Goal: Task Accomplishment & Management: Complete application form

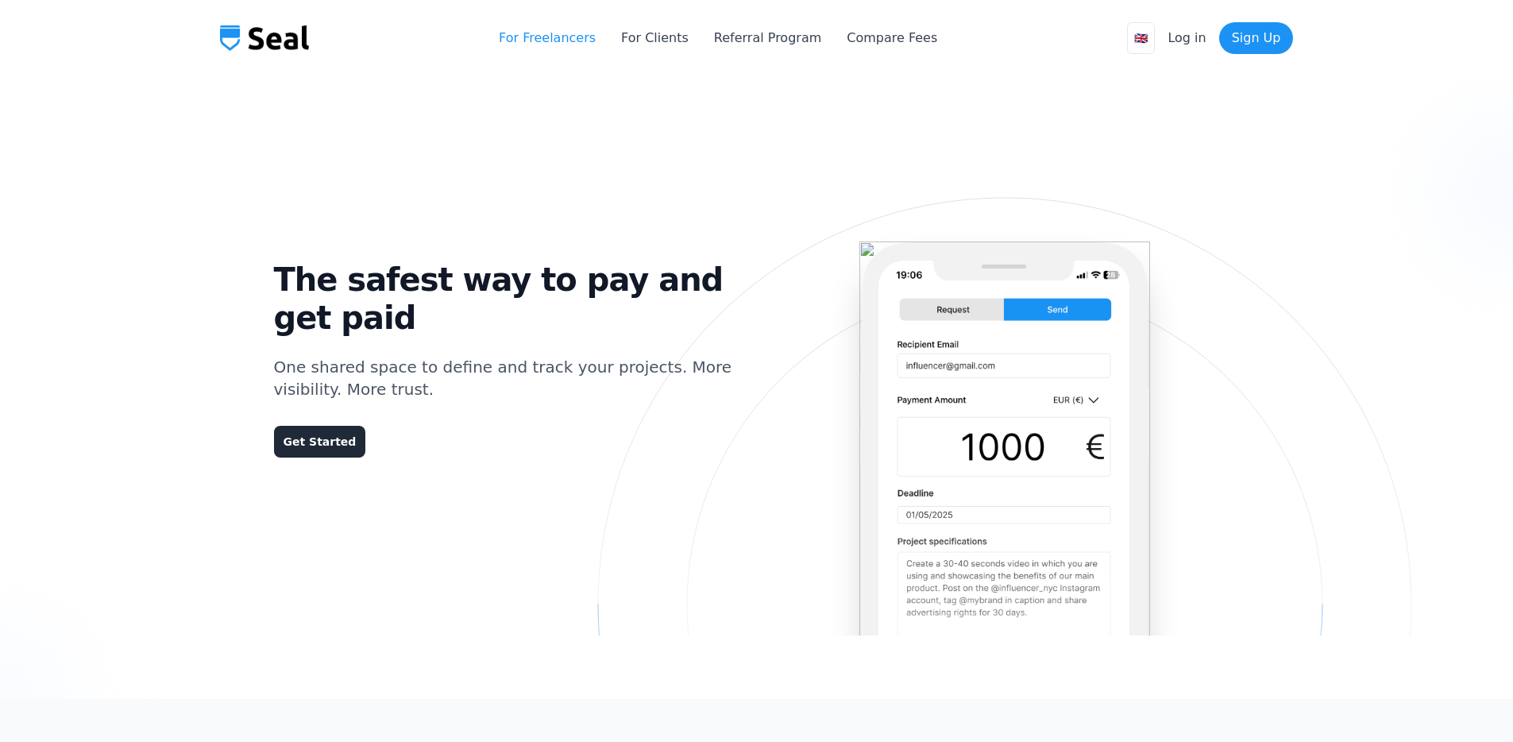
click at [568, 38] on link "For Freelancers" at bounding box center [547, 38] width 97 height 19
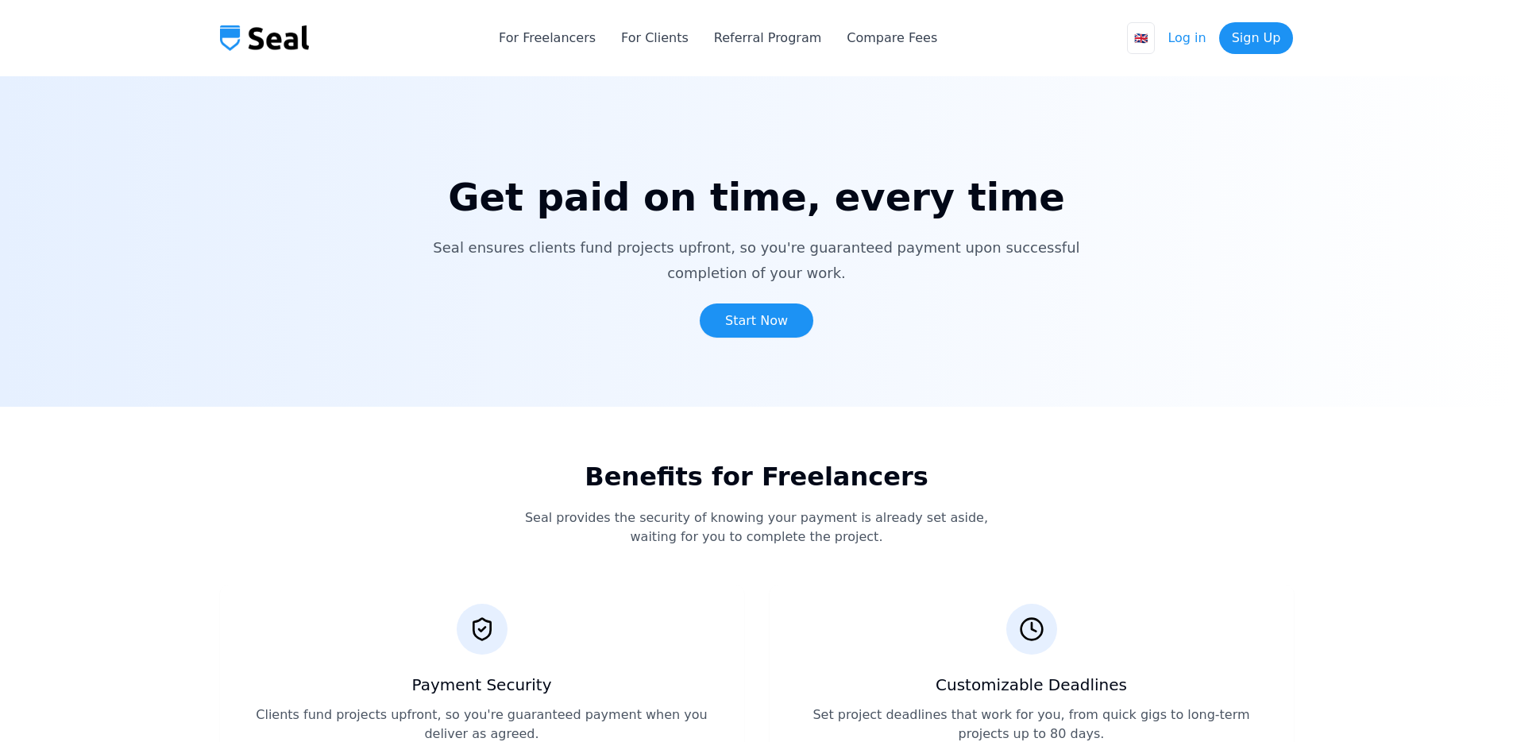
click at [1184, 38] on link "Log in" at bounding box center [1186, 38] width 38 height 19
click at [1256, 48] on link "Sign Up" at bounding box center [1256, 38] width 75 height 32
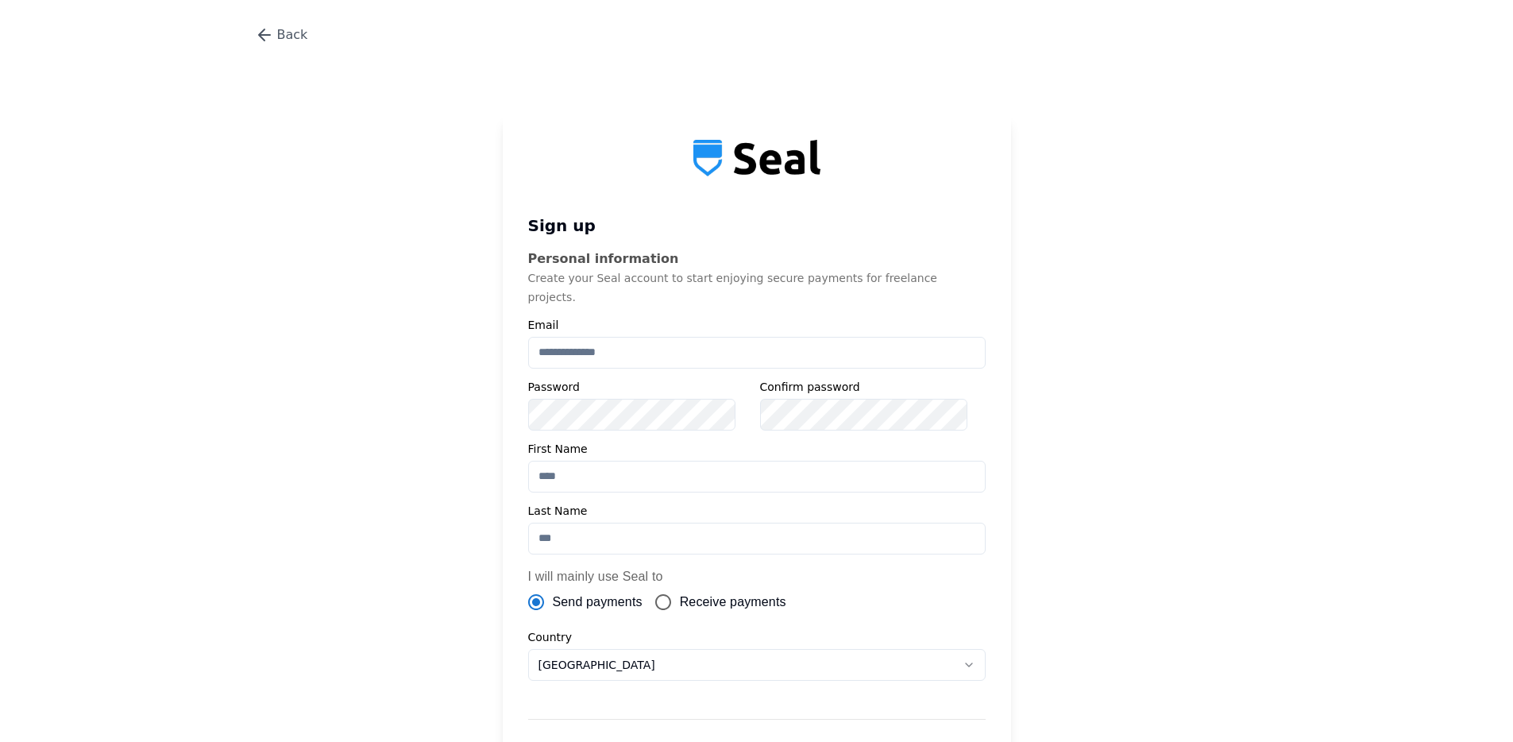
scroll to position [203, 0]
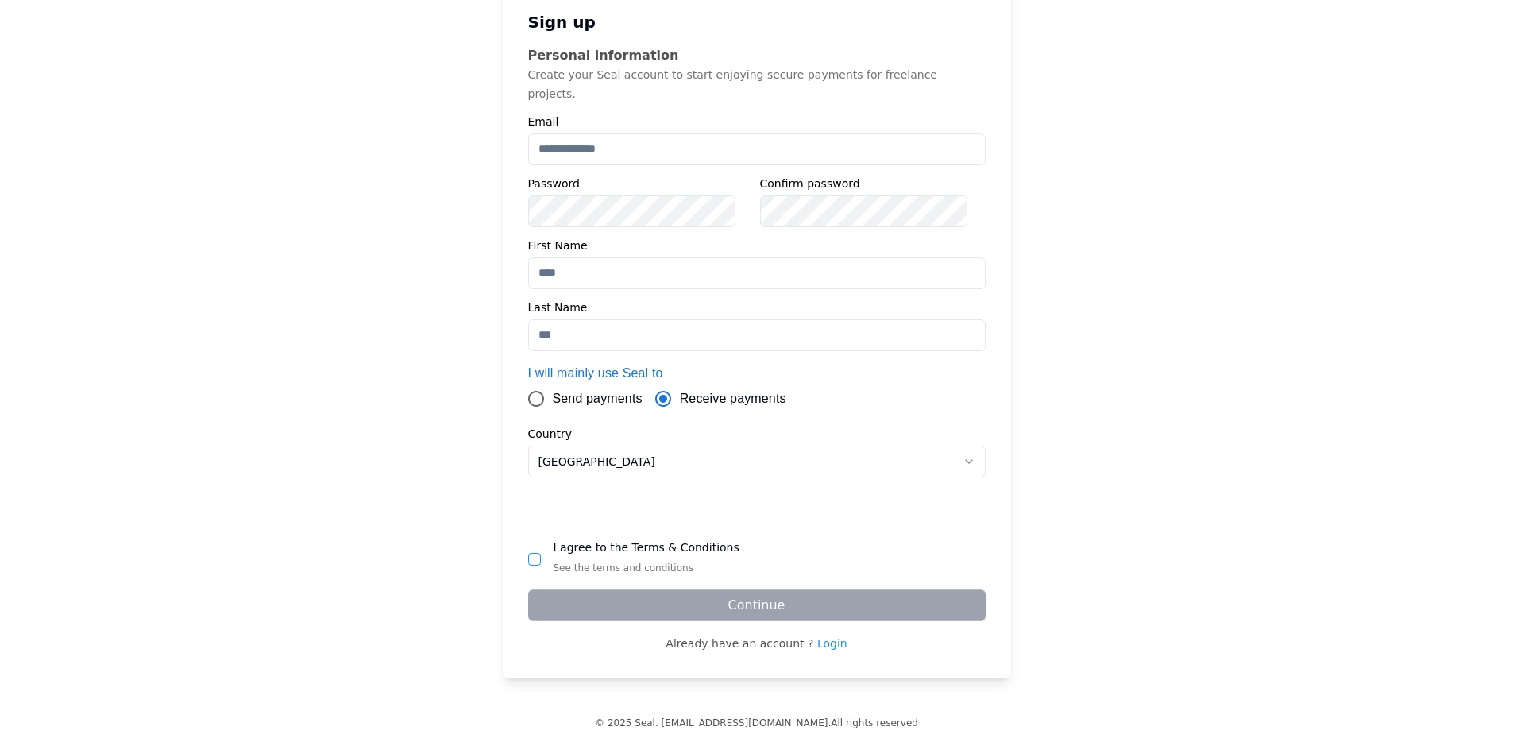
click at [594, 389] on span "Send payments" at bounding box center [598, 398] width 90 height 19
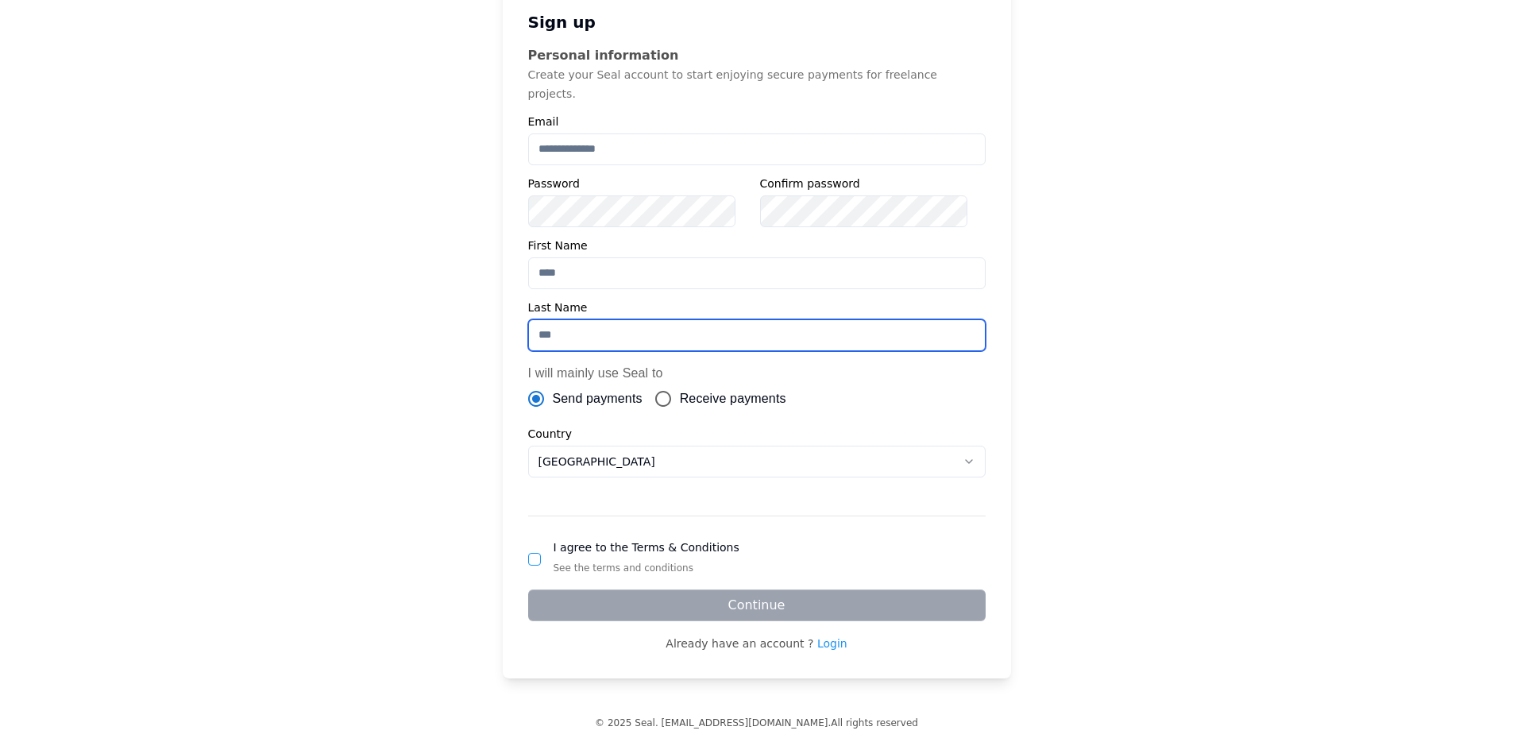
click at [603, 319] on input "text" at bounding box center [756, 335] width 457 height 32
click at [594, 277] on div "Sign up Personal information Create your Seal account to start enjoying secure …" at bounding box center [757, 294] width 508 height 767
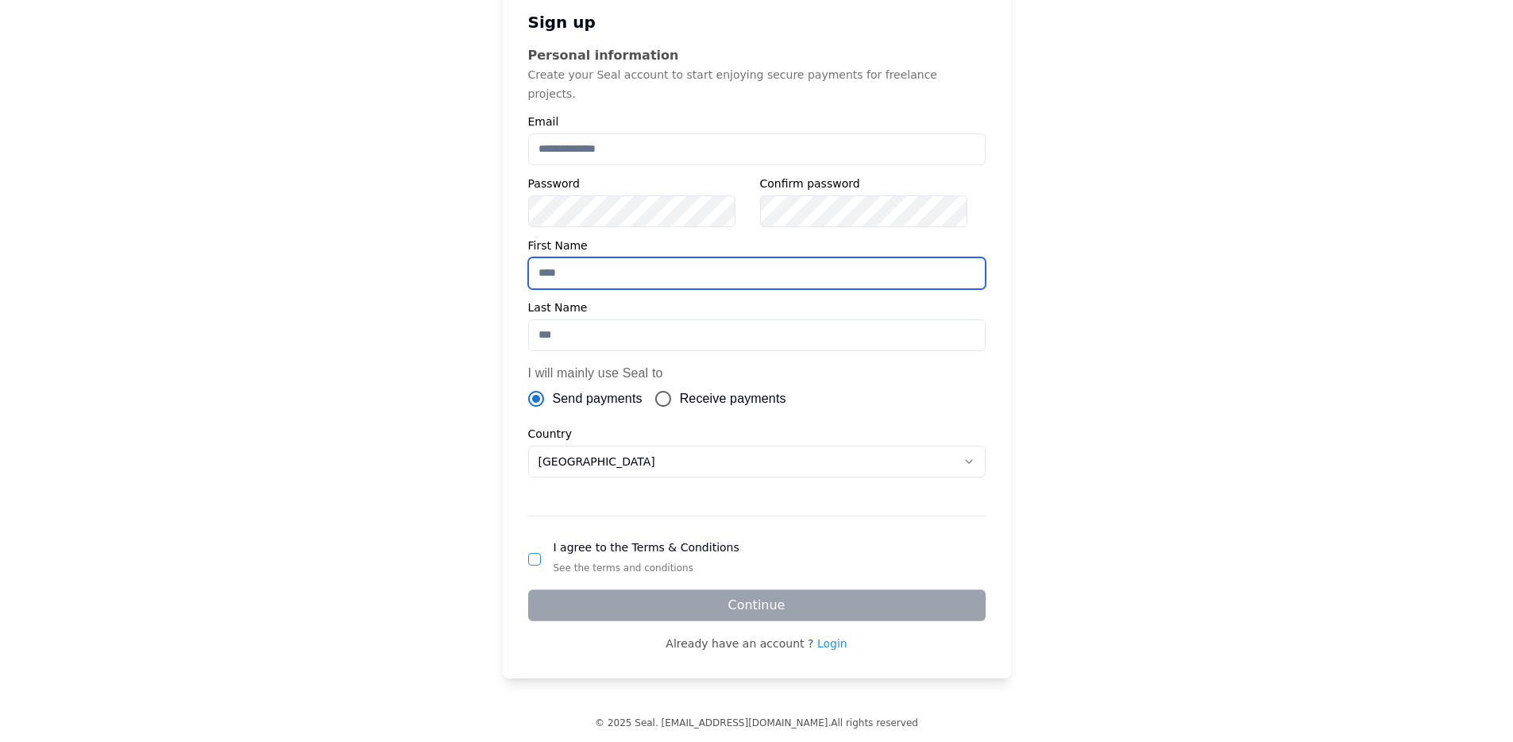
click at [609, 257] on input "text" at bounding box center [756, 273] width 457 height 32
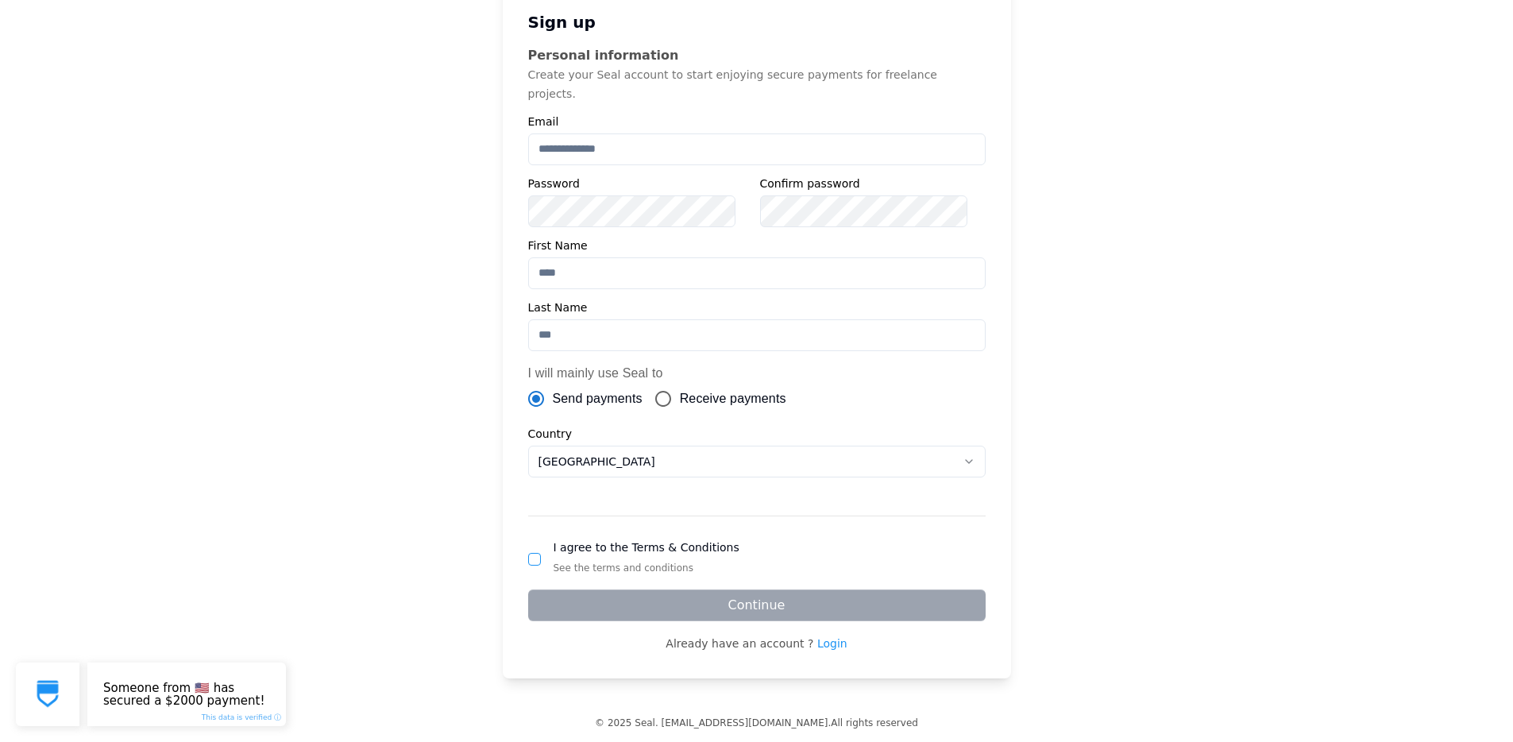
click at [597, 212] on div "Sign up Personal information Create your Seal account to start enjoying secure …" at bounding box center [757, 294] width 508 height 767
click at [541, 553] on button "button" at bounding box center [534, 559] width 13 height 13
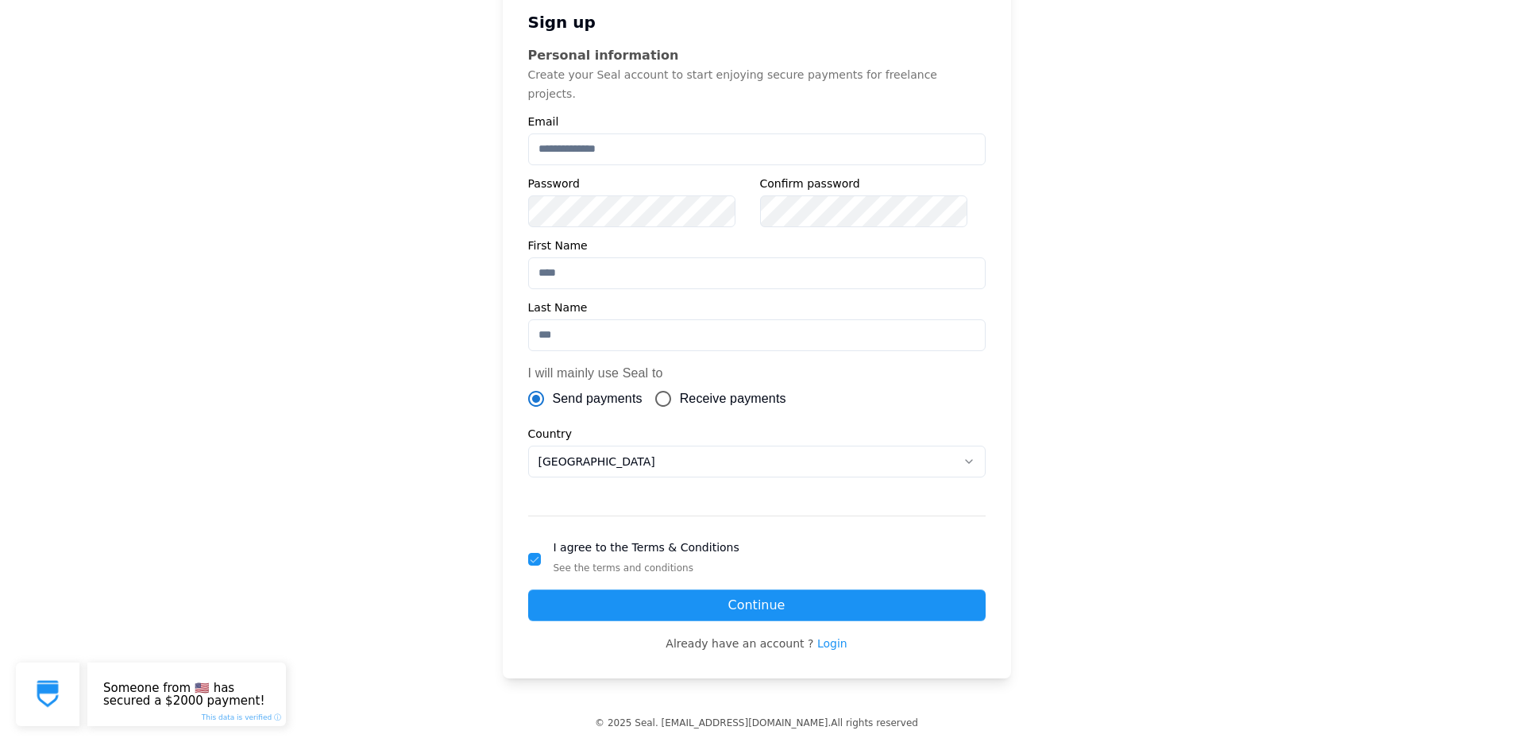
click at [541, 553] on button "button" at bounding box center [534, 559] width 13 height 13
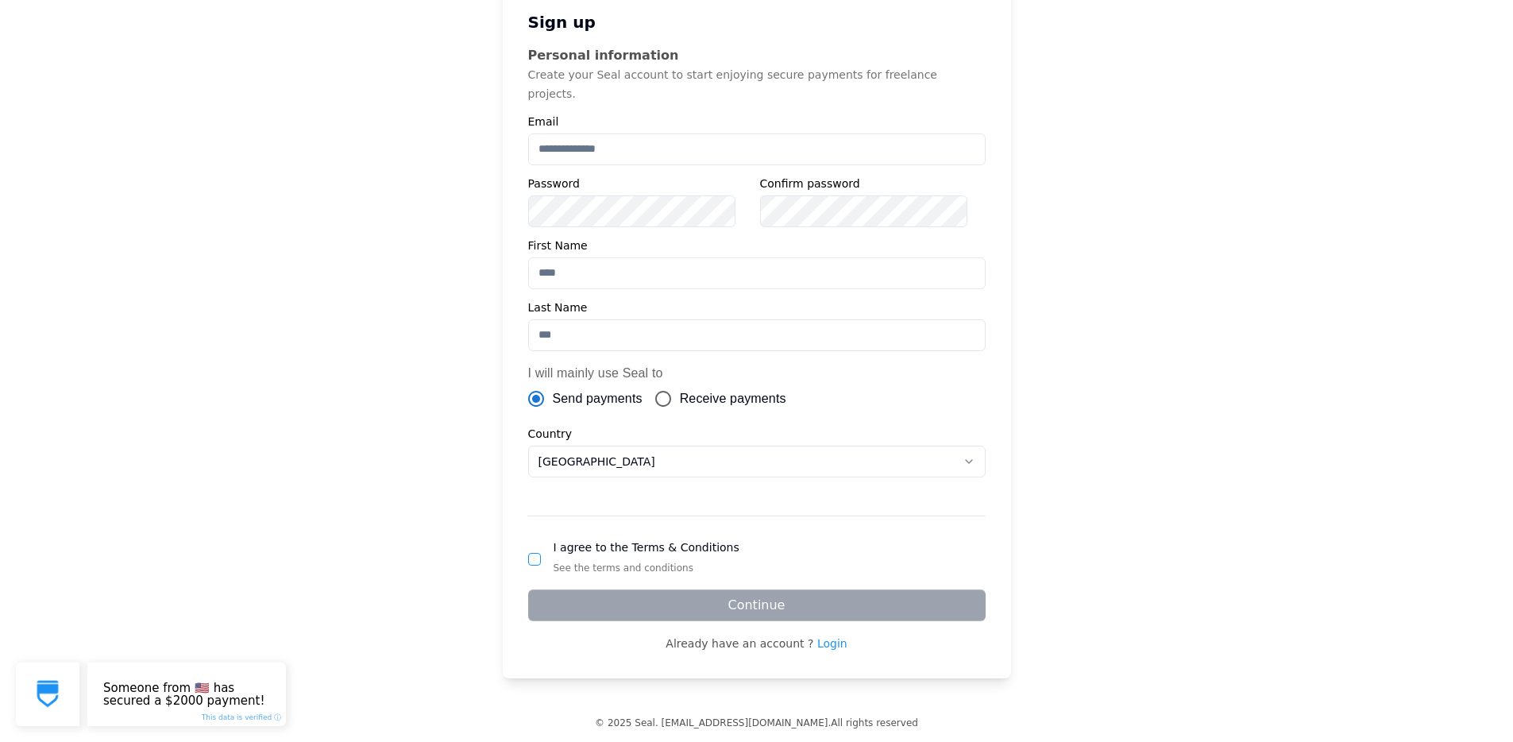
click at [541, 553] on button "button" at bounding box center [534, 559] width 13 height 13
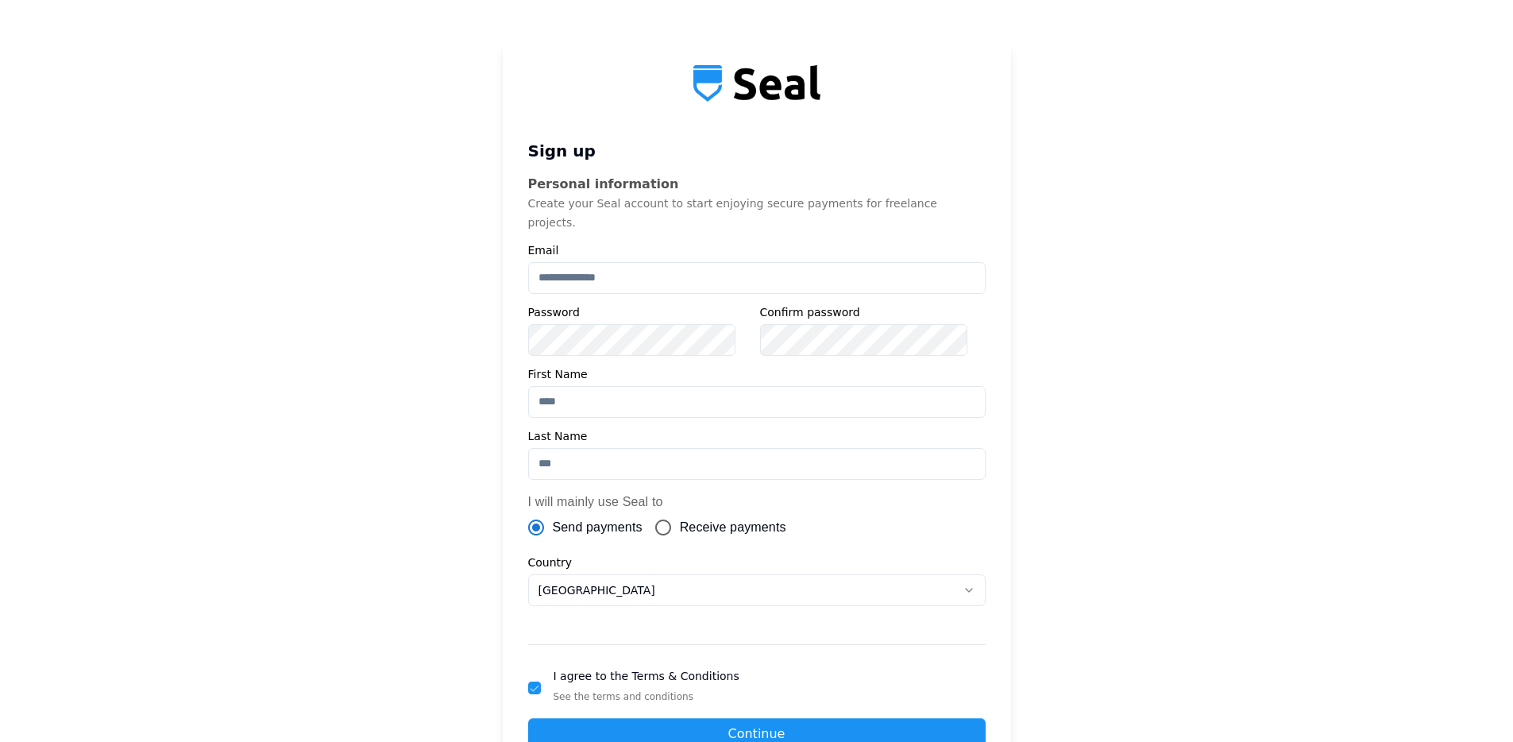
scroll to position [51, 0]
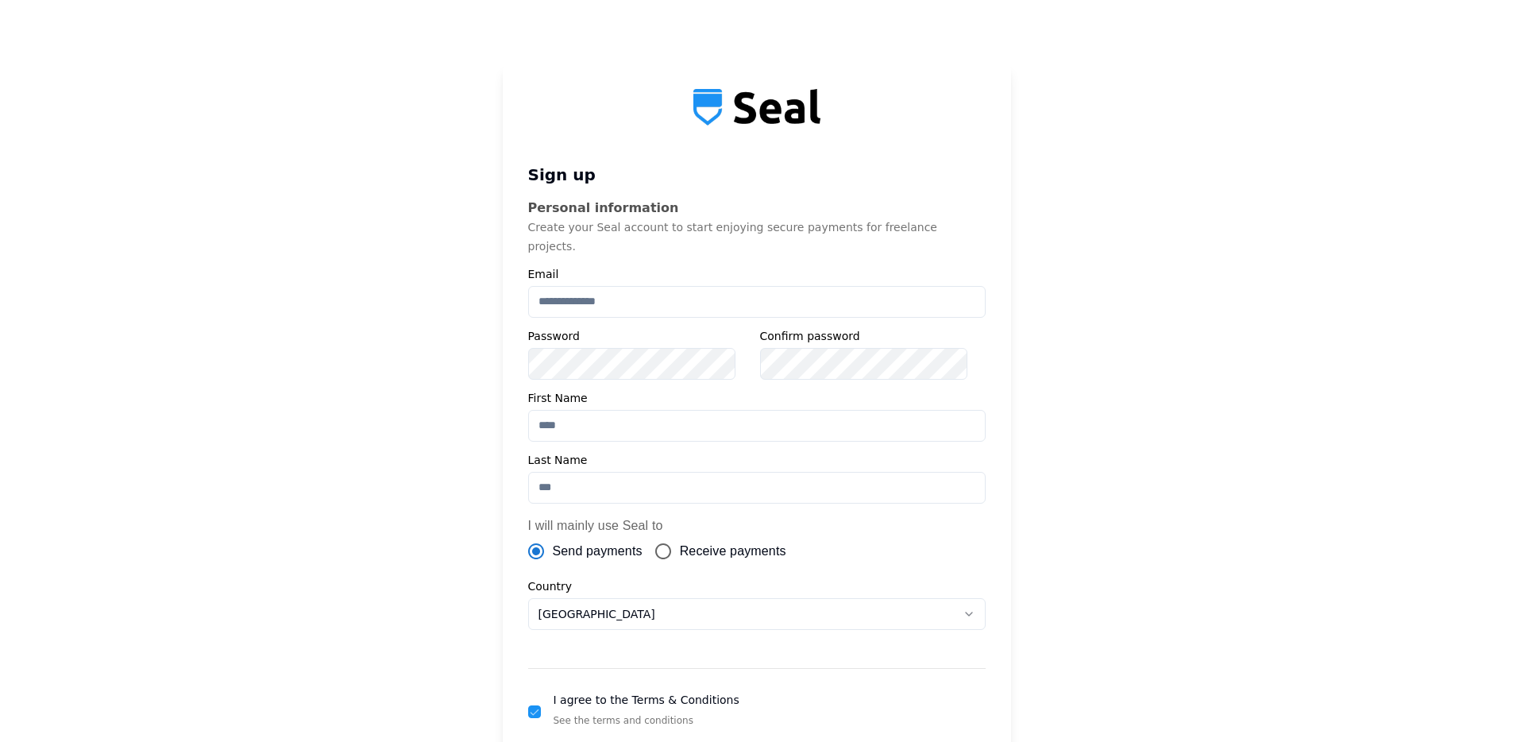
click at [541, 705] on button "button" at bounding box center [534, 711] width 13 height 13
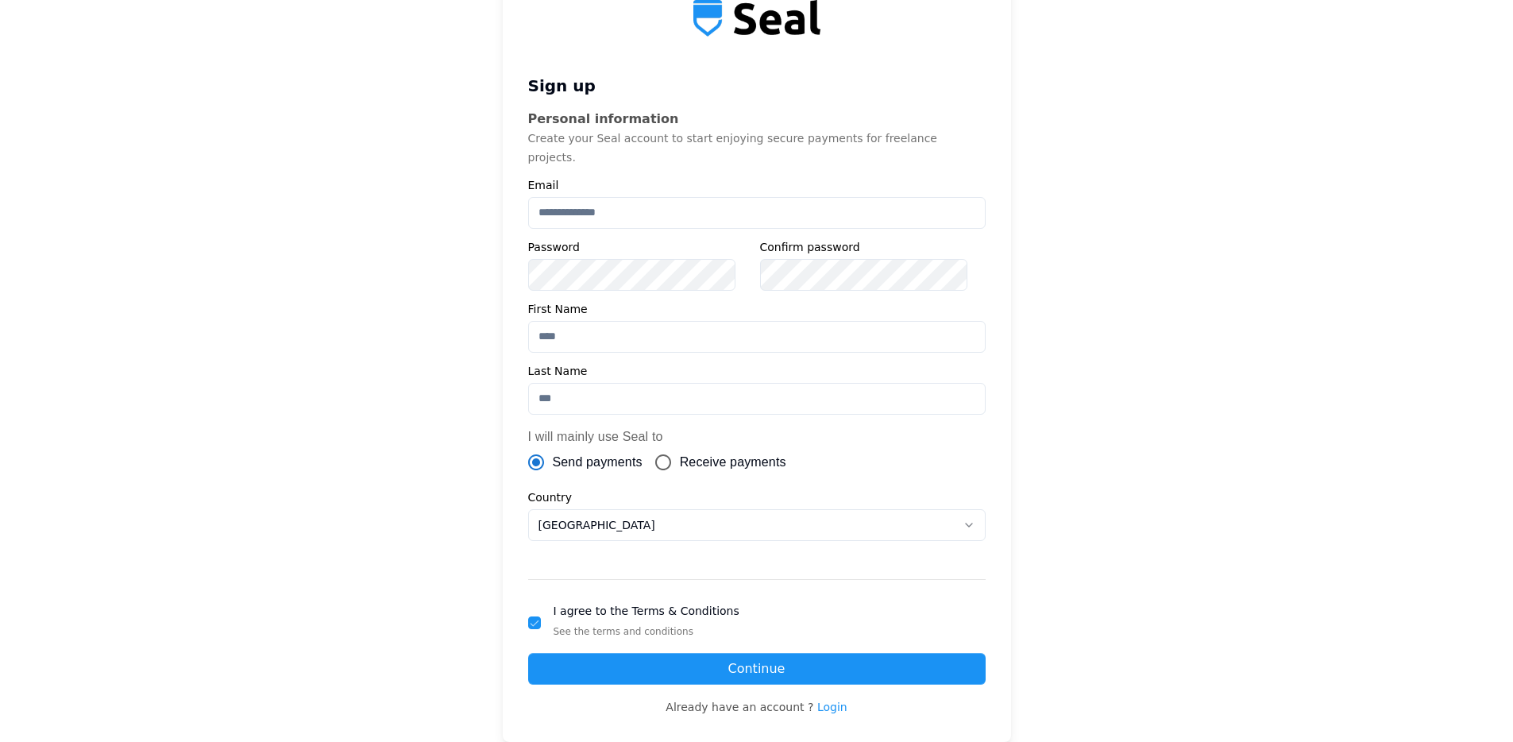
scroll to position [203, 0]
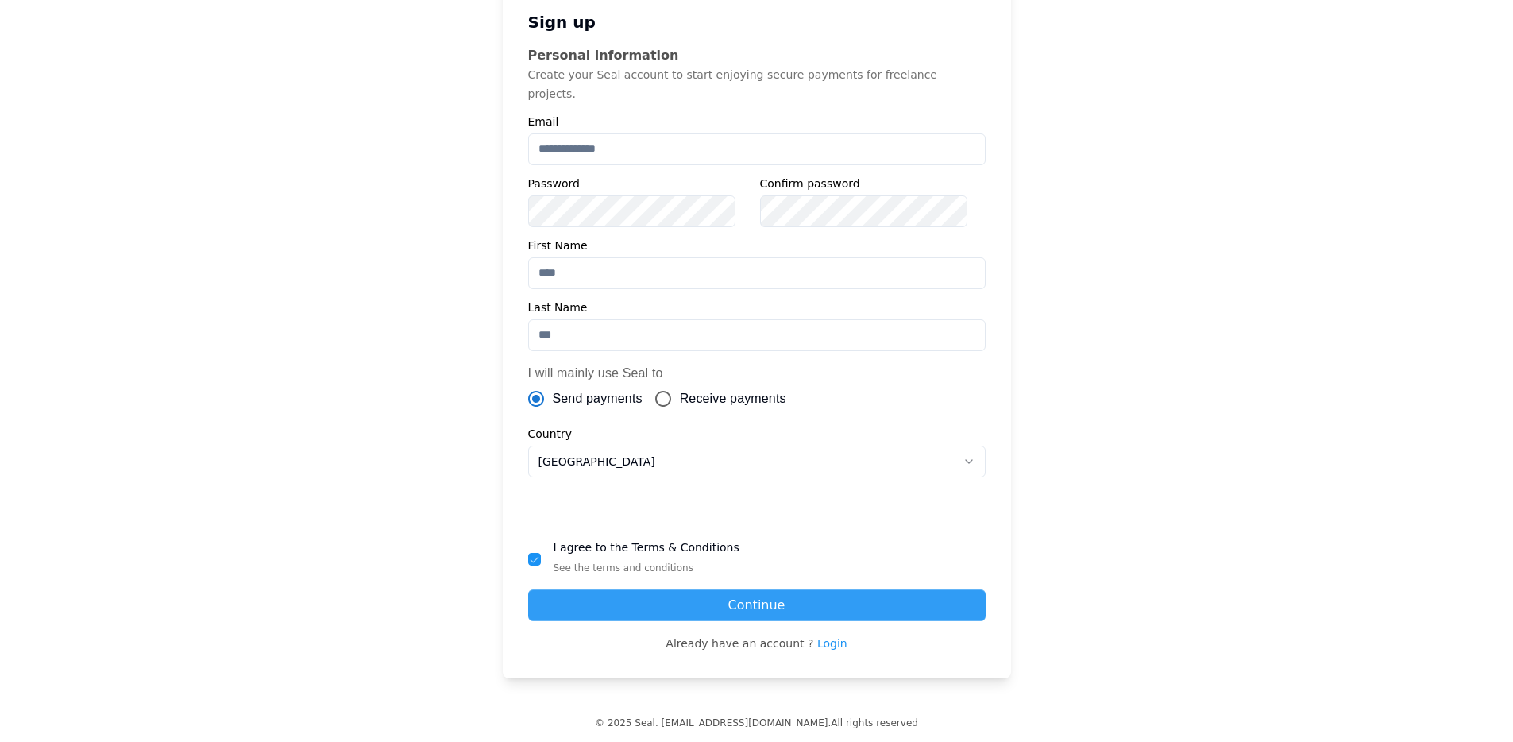
click at [693, 589] on button "Continue" at bounding box center [756, 605] width 457 height 32
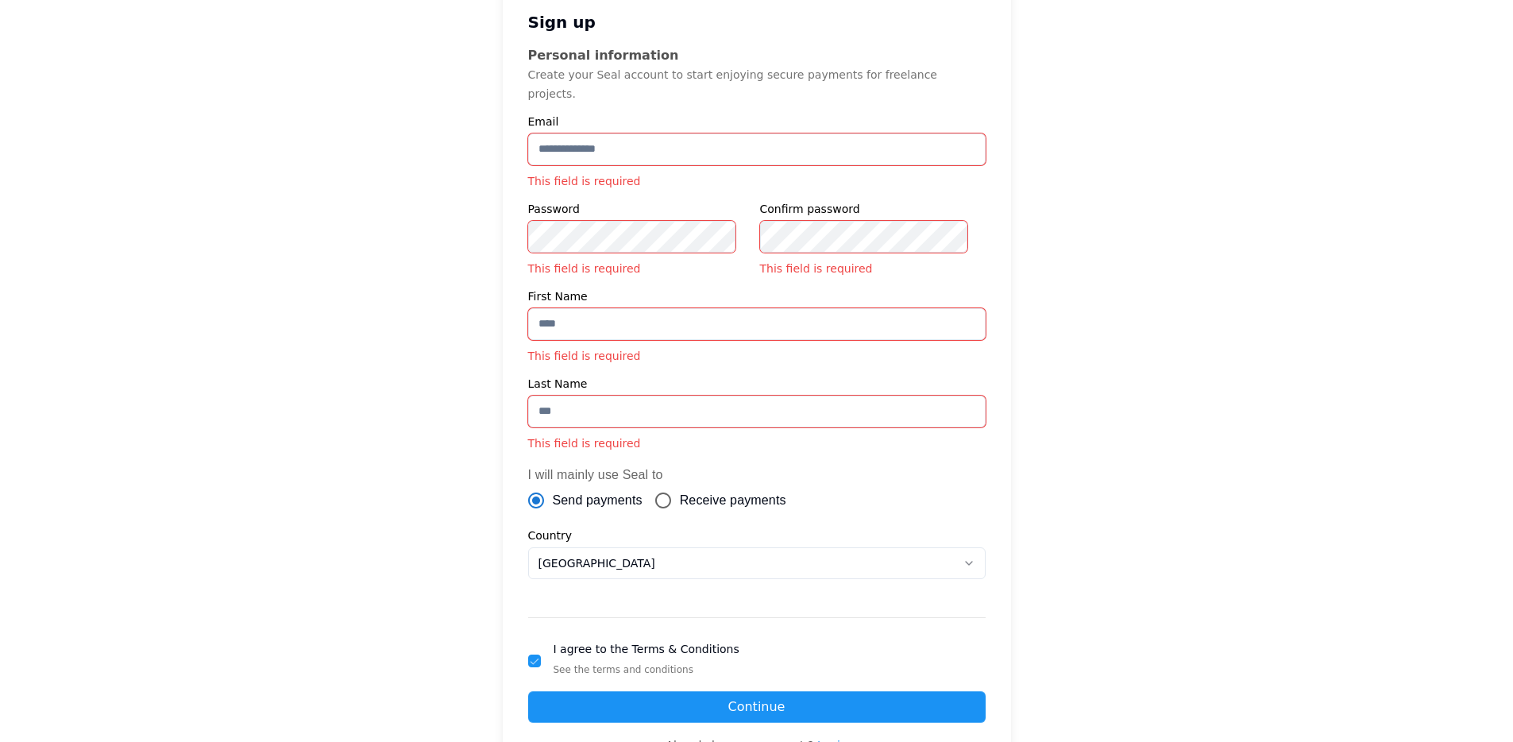
click at [470, 388] on main "Sign up Personal information Create your Seal account to start enjoying secure …" at bounding box center [756, 365] width 1513 height 996
click at [492, 346] on main "Sign up Personal information Create your Seal account to start enjoying secure …" at bounding box center [756, 365] width 1513 height 996
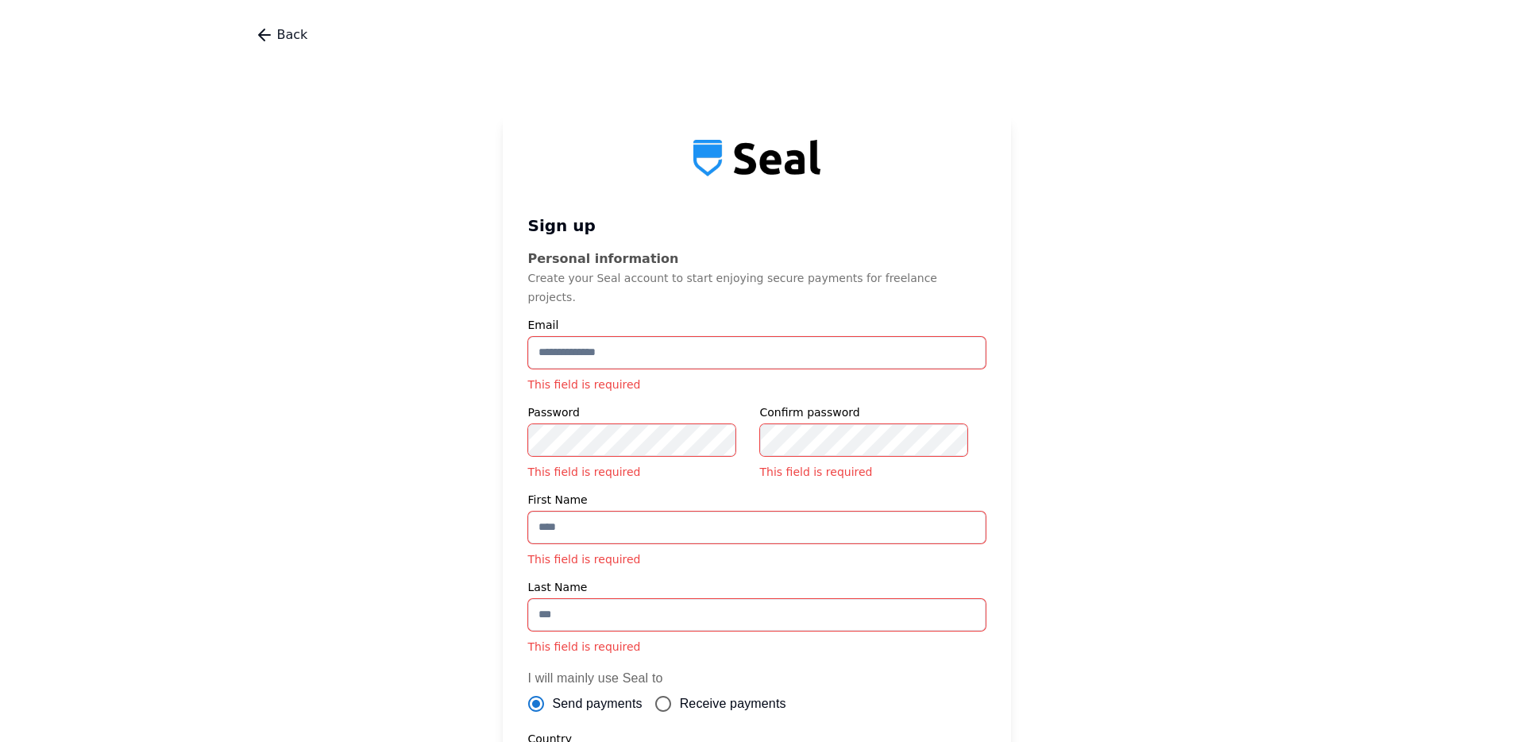
click at [267, 41] on icon "Go back" at bounding box center [264, 34] width 19 height 19
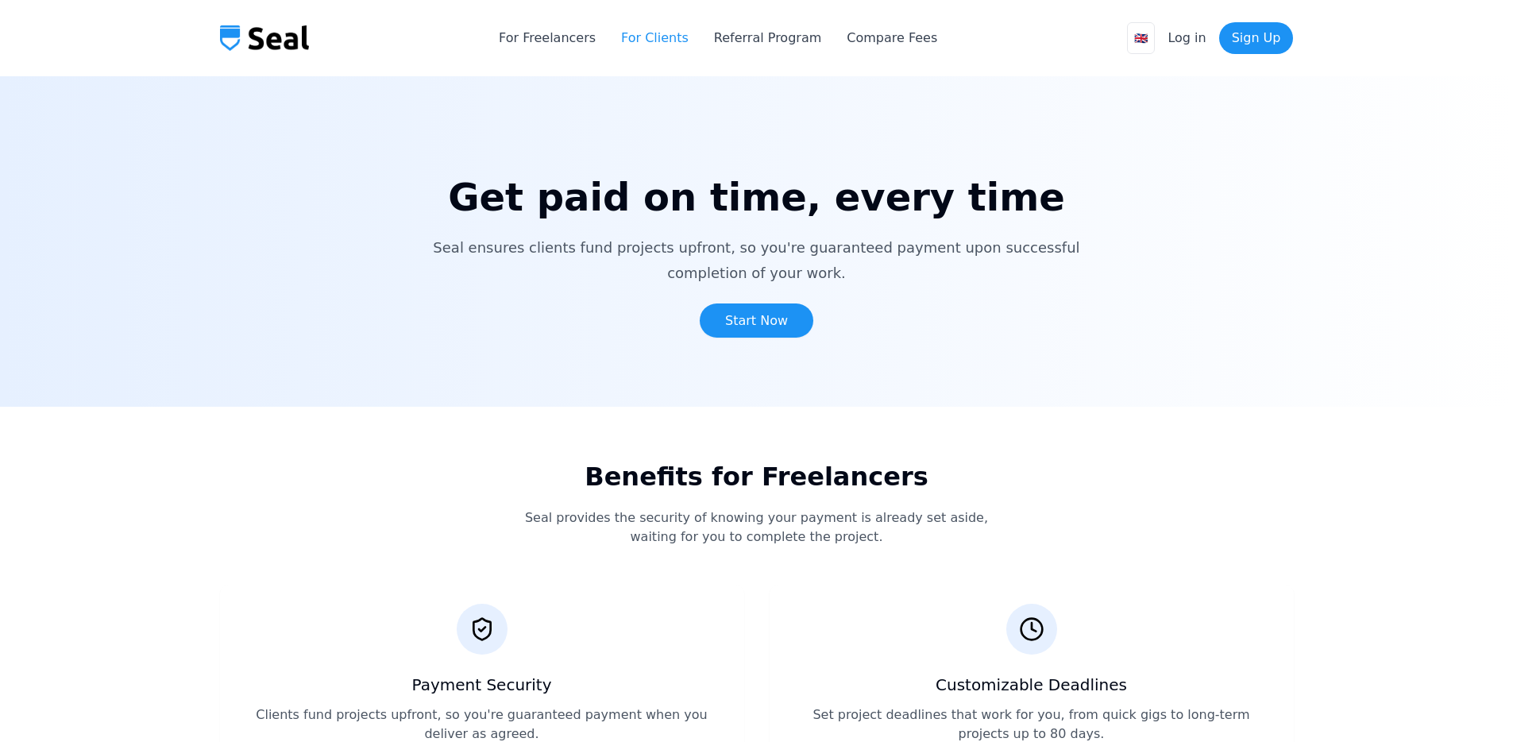
click at [689, 34] on link "For Clients" at bounding box center [655, 38] width 68 height 19
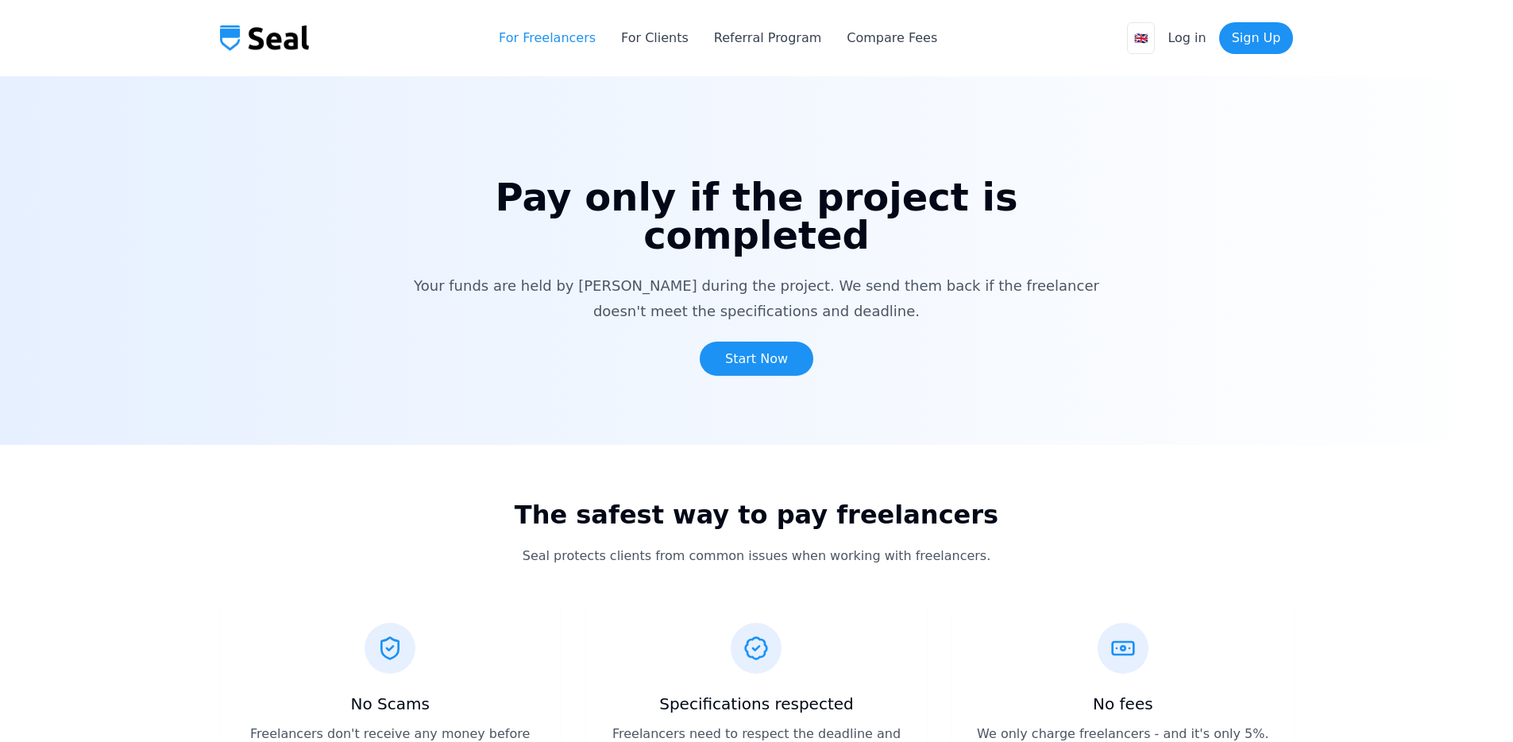
click at [594, 42] on link "For Freelancers" at bounding box center [547, 38] width 97 height 19
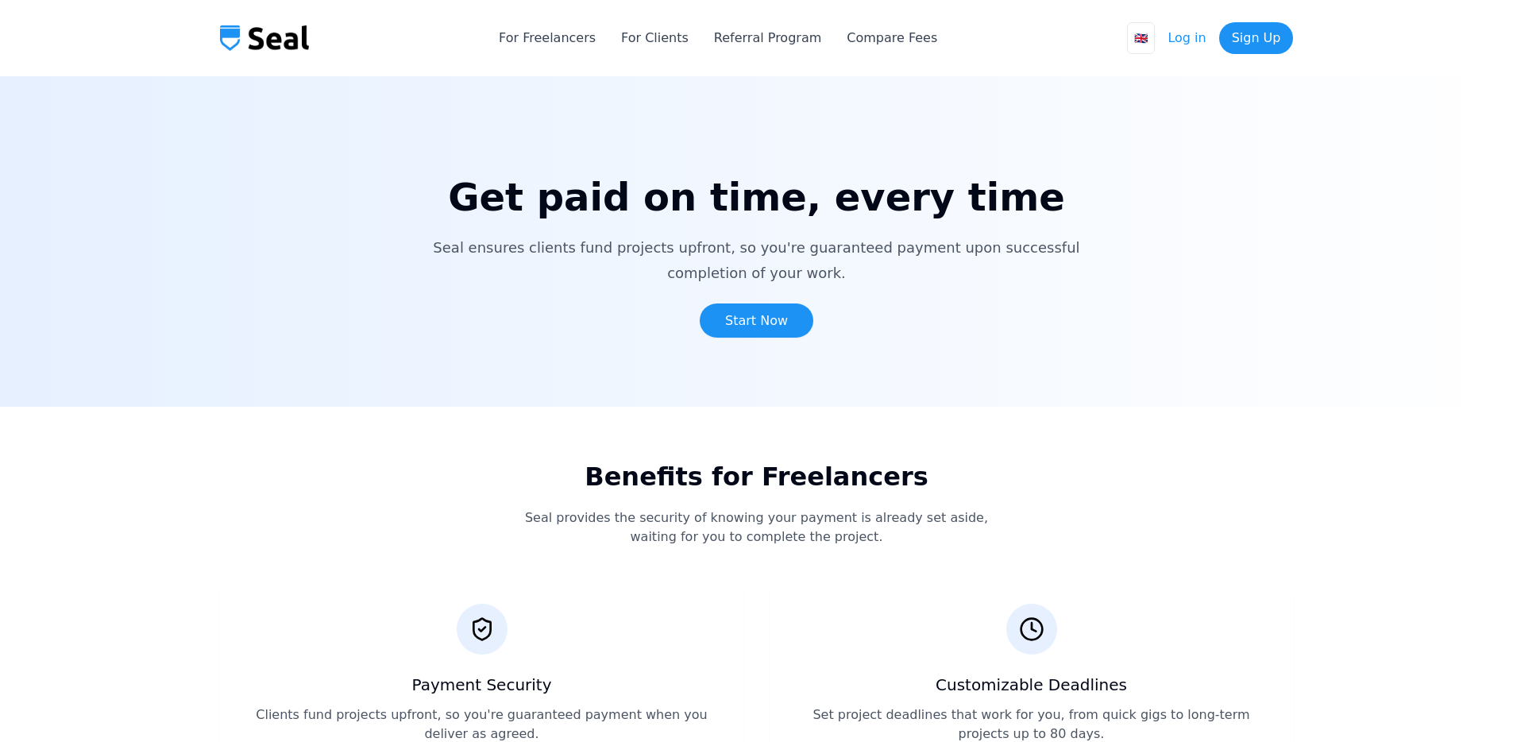
click at [1186, 36] on link "Log in" at bounding box center [1186, 38] width 38 height 19
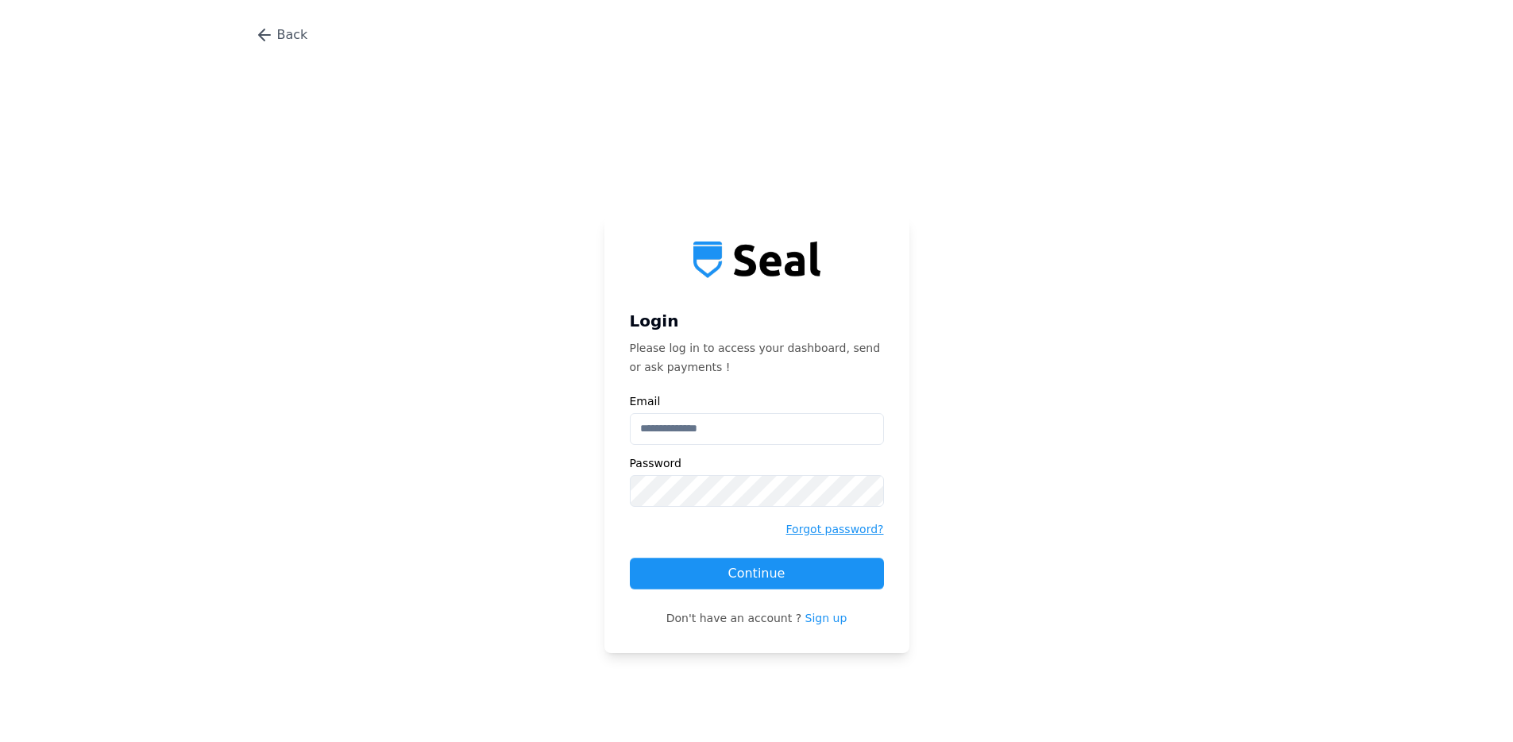
click at [836, 527] on p "Forgot password ?" at bounding box center [835, 528] width 98 height 19
click at [286, 36] on span "Back" at bounding box center [292, 34] width 31 height 19
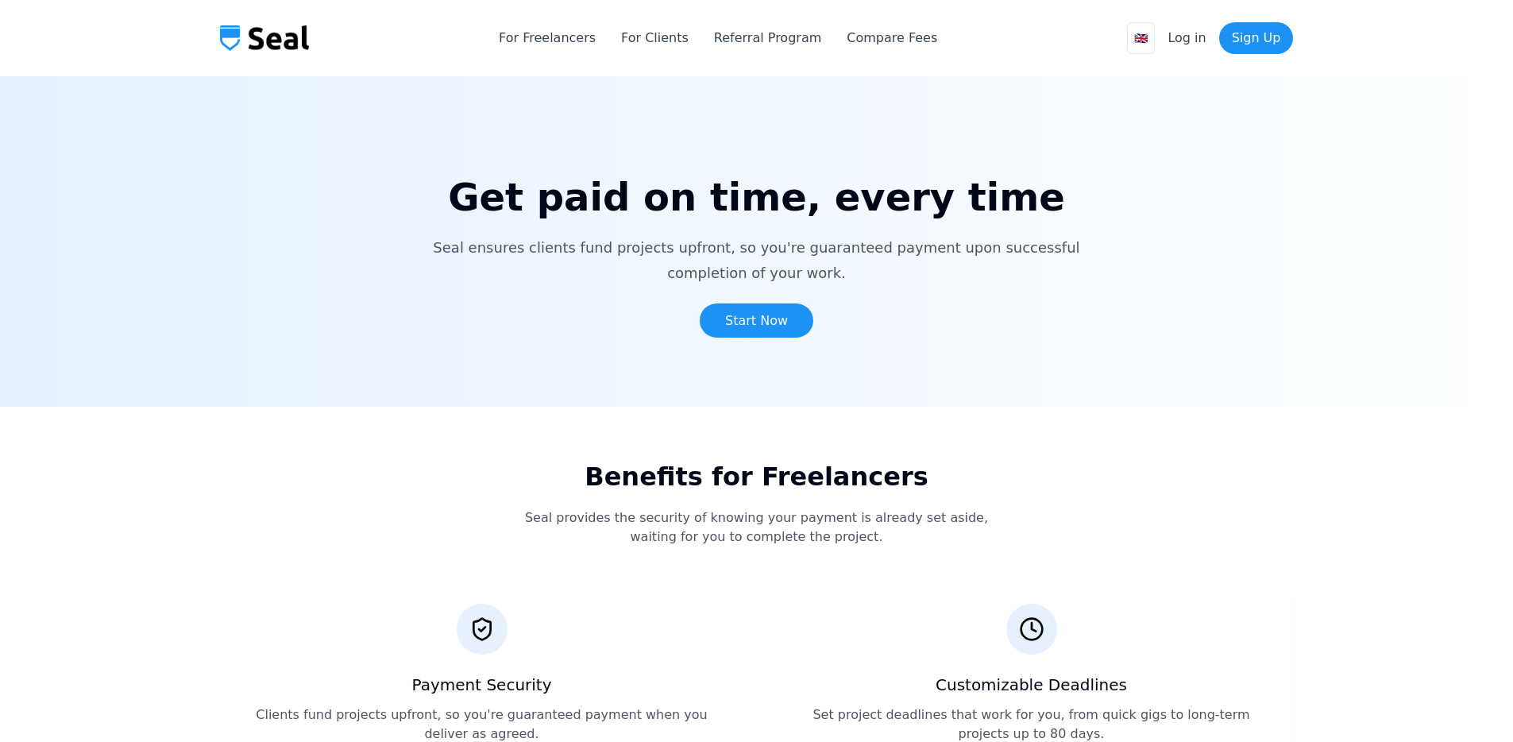
click at [511, 407] on section "Benefits for Freelancers Seal provides the security of knowing your payment is …" at bounding box center [756, 610] width 1513 height 407
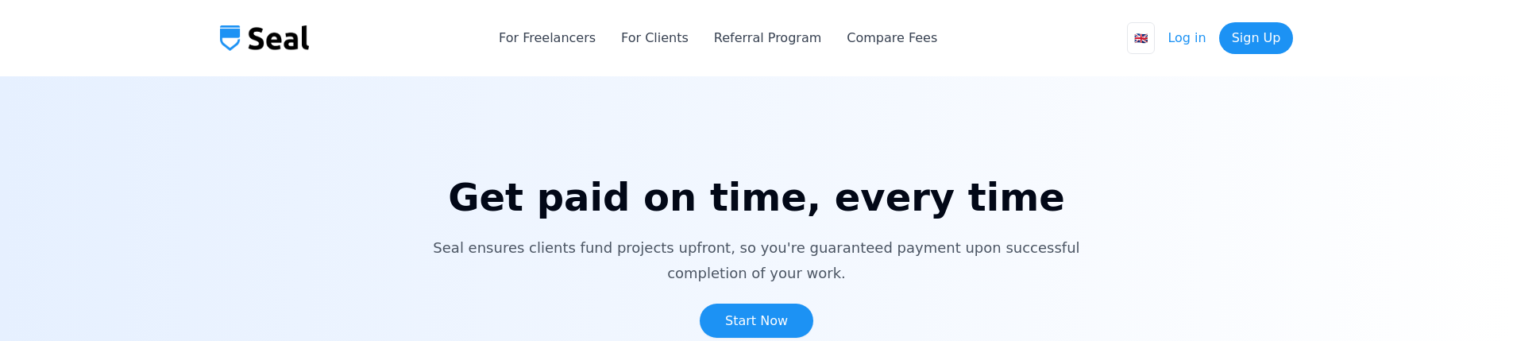
click at [1187, 35] on link "Log in" at bounding box center [1186, 38] width 38 height 19
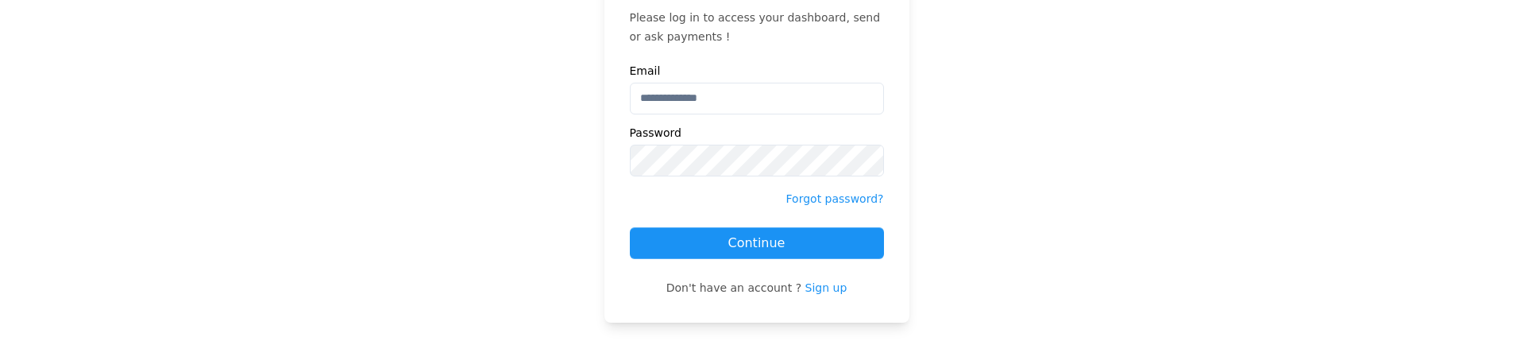
scroll to position [256, 0]
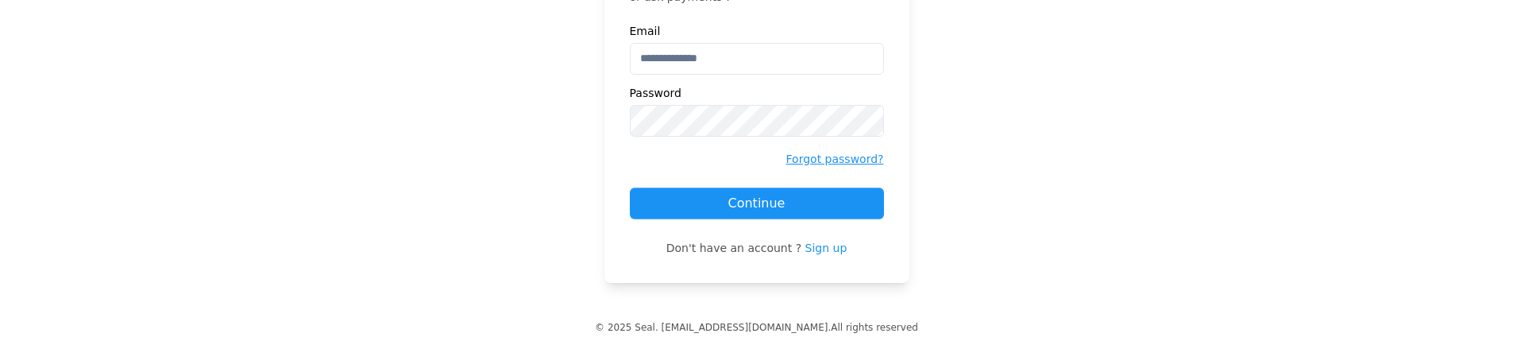
click at [851, 157] on p "Forgot password ?" at bounding box center [835, 158] width 98 height 19
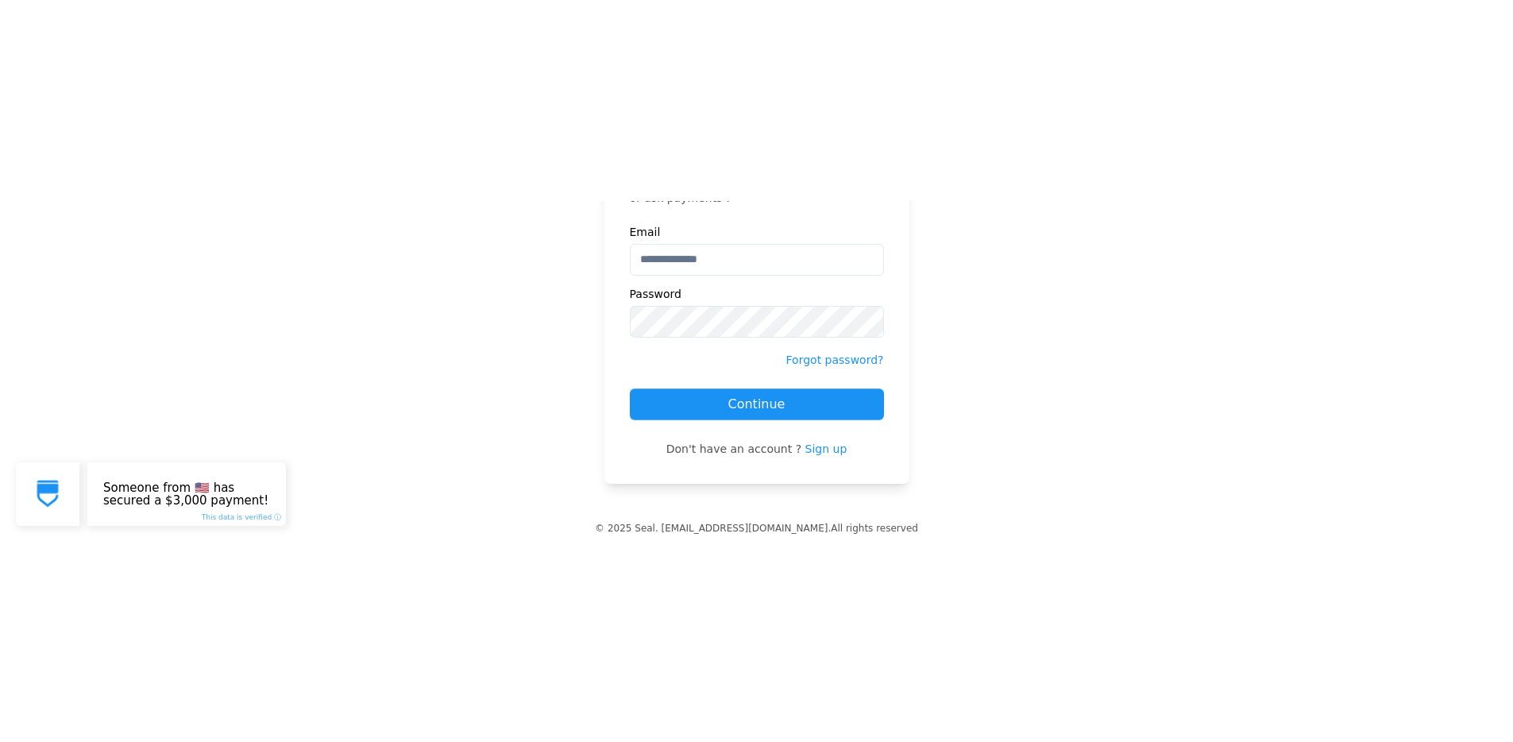
scroll to position [108, 0]
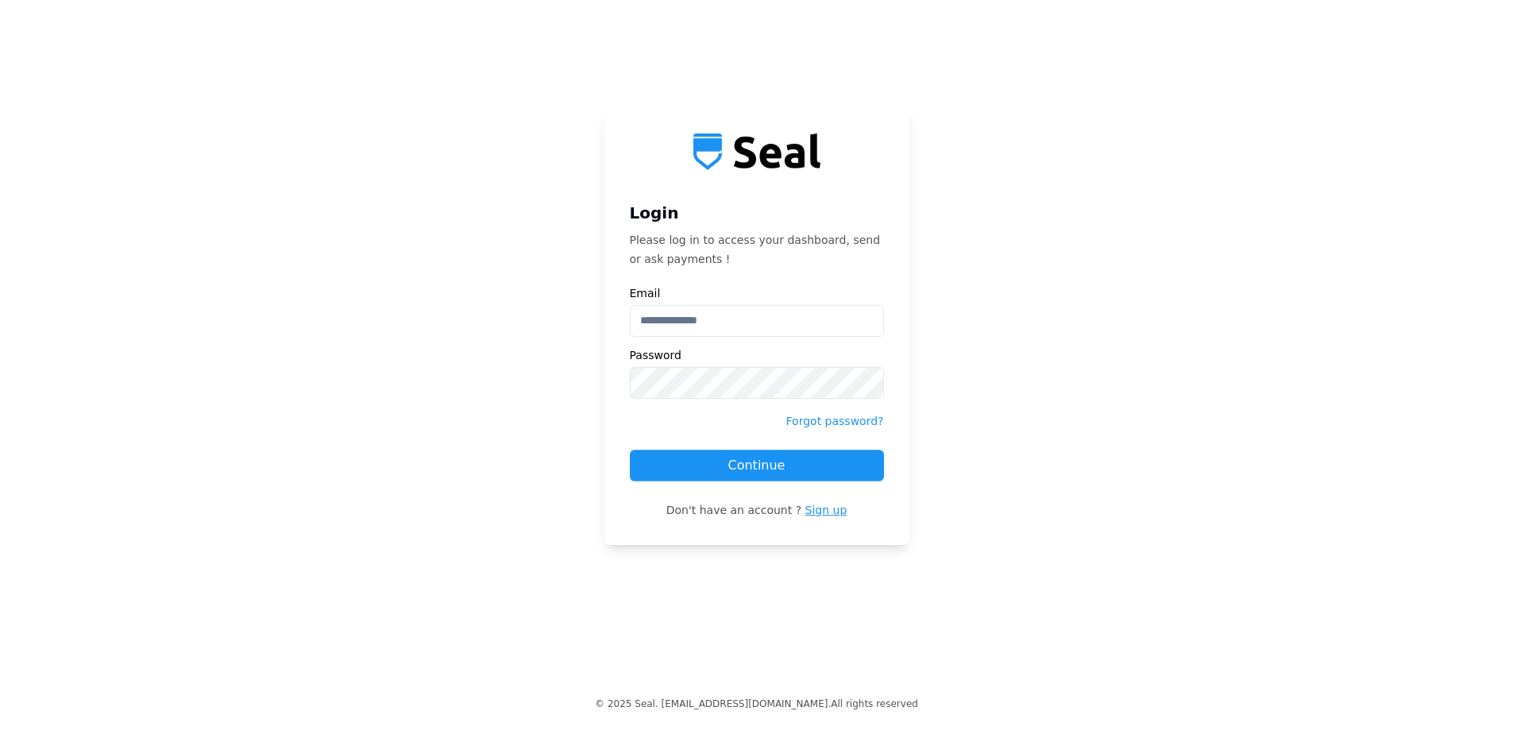
click at [816, 340] on span "Sign up" at bounding box center [826, 510] width 42 height 13
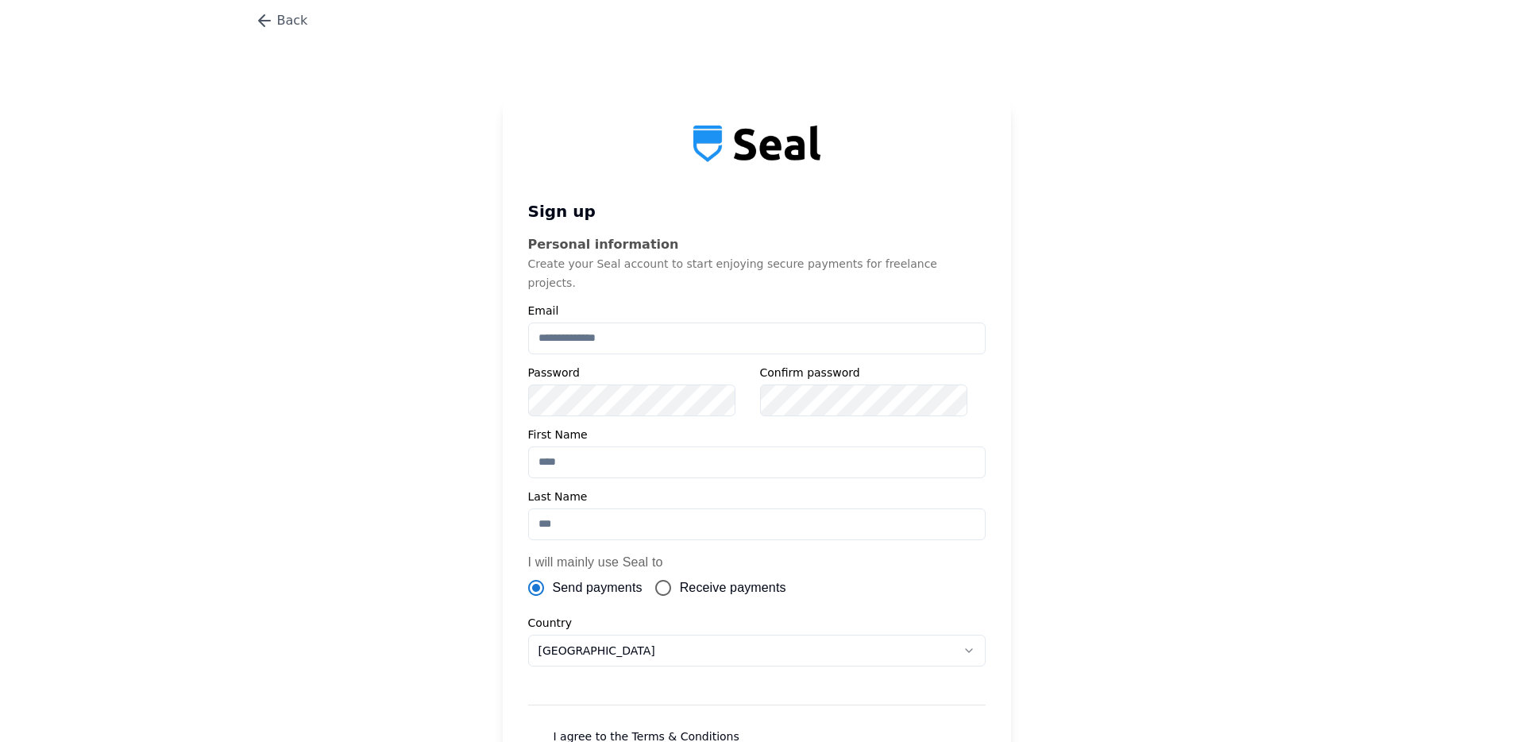
scroll to position [16, 0]
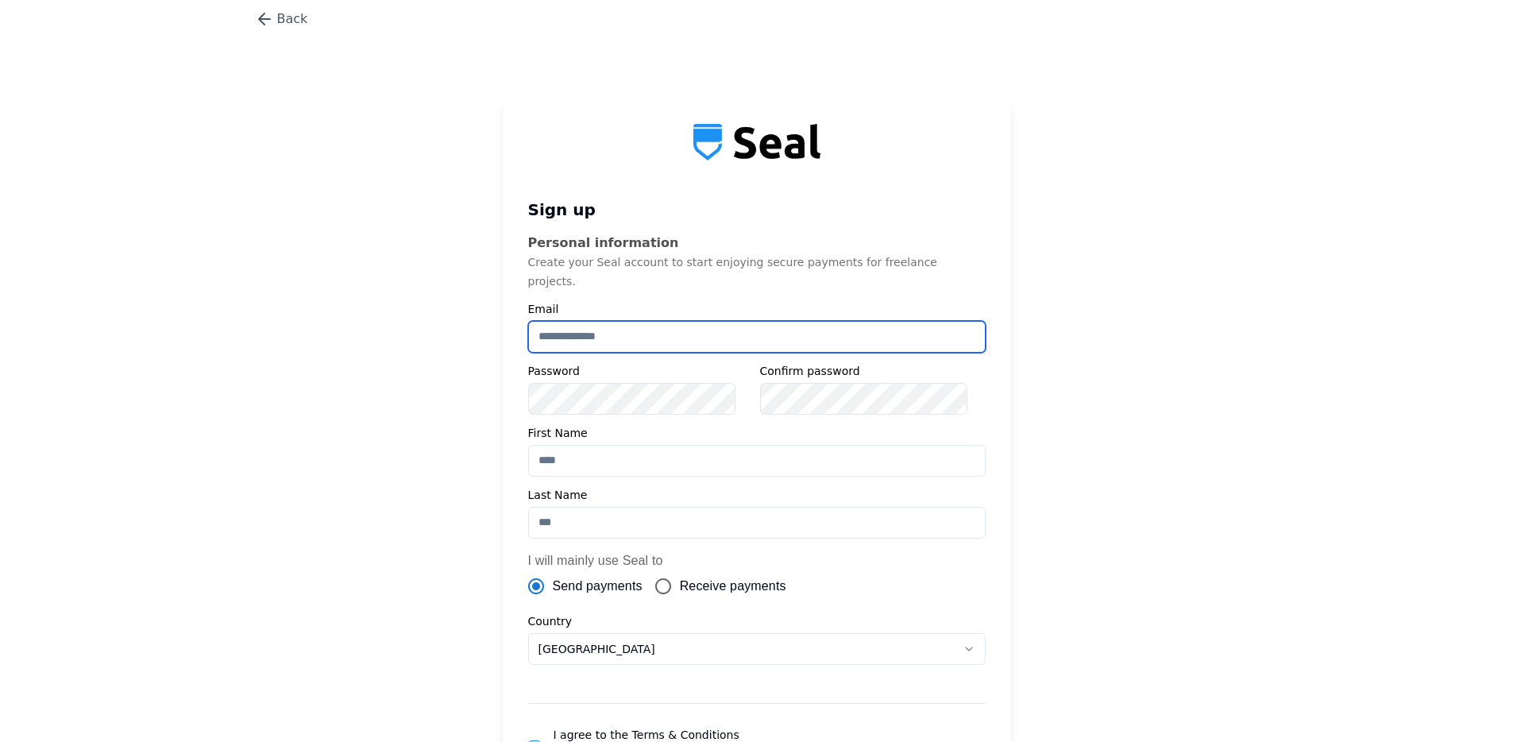
click at [602, 322] on input at bounding box center [756, 337] width 457 height 32
click at [649, 321] on input at bounding box center [756, 337] width 457 height 32
type input "*"
